Goal: Find specific page/section: Find specific page/section

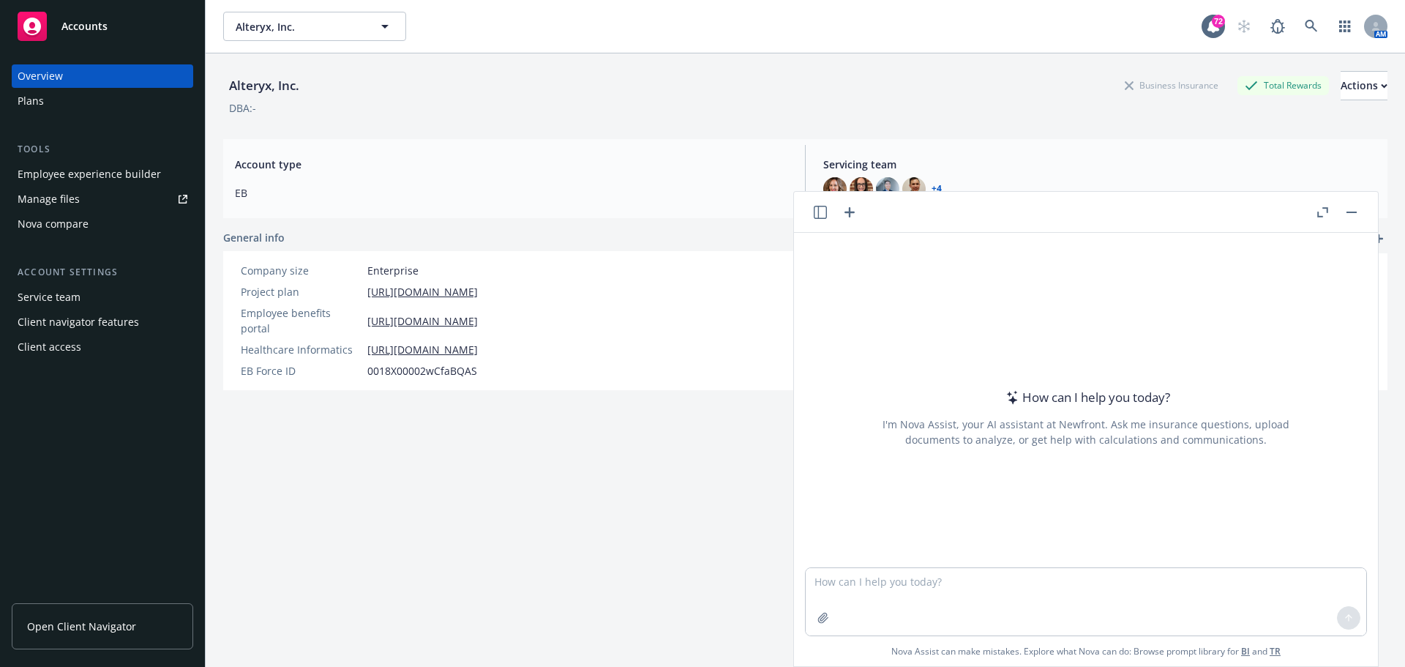
click at [310, 16] on button "Alteryx, Inc." at bounding box center [314, 26] width 183 height 29
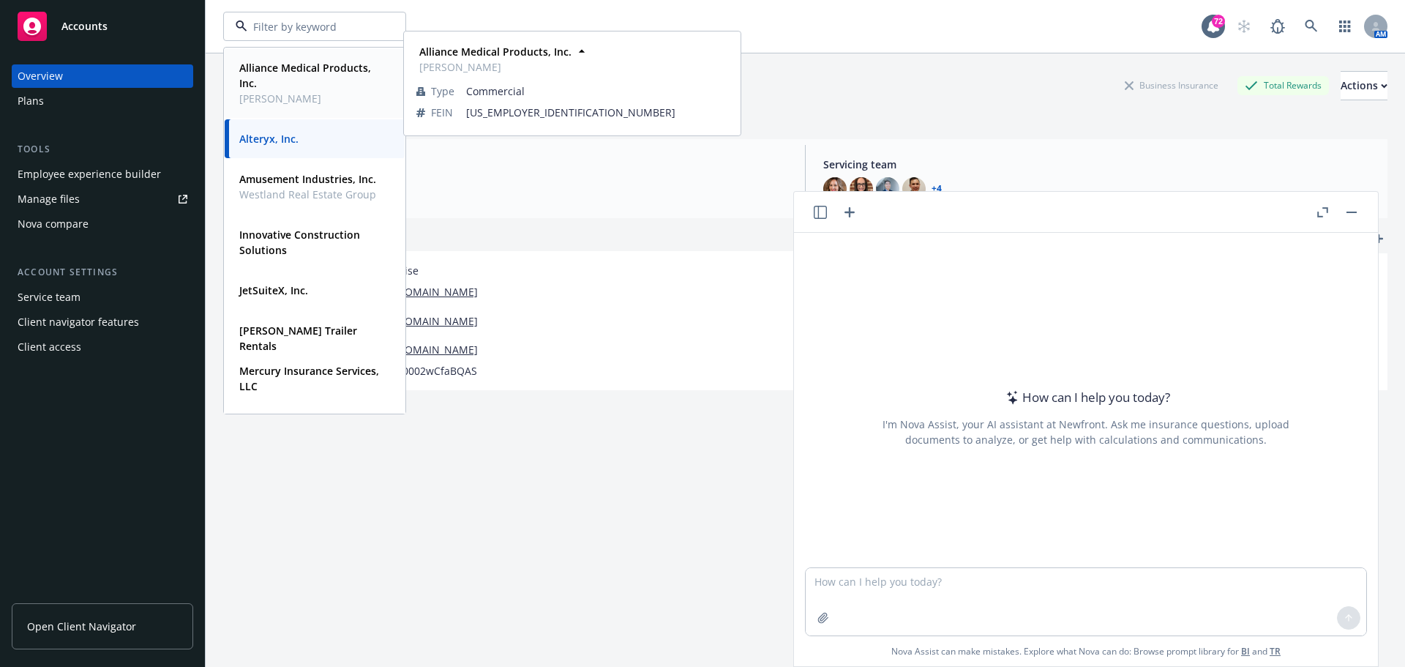
click at [318, 61] on strong "Alliance Medical Products, Inc." at bounding box center [305, 75] width 132 height 29
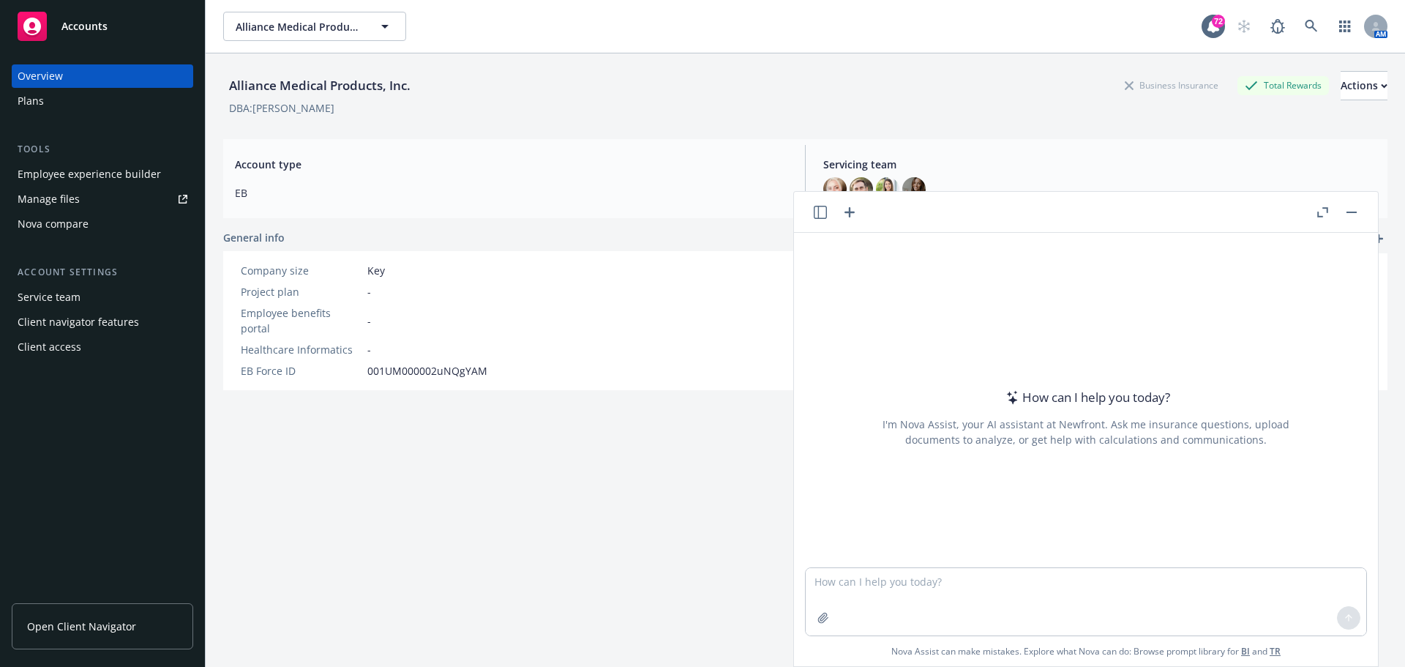
click at [89, 174] on div "Employee experience builder" at bounding box center [89, 173] width 143 height 23
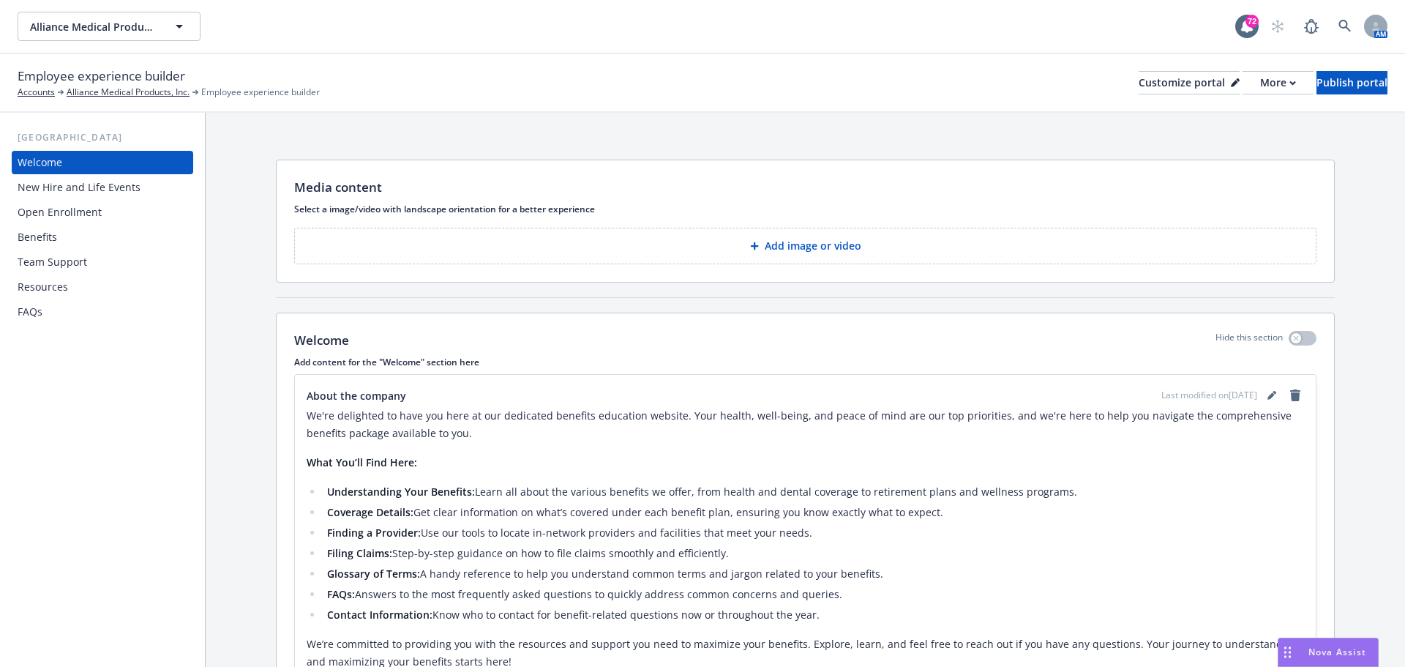
click at [832, 27] on div "Alliance Medical Products, Inc. Alliance Medical Products, Inc." at bounding box center [627, 26] width 1218 height 29
